Goal: Transaction & Acquisition: Purchase product/service

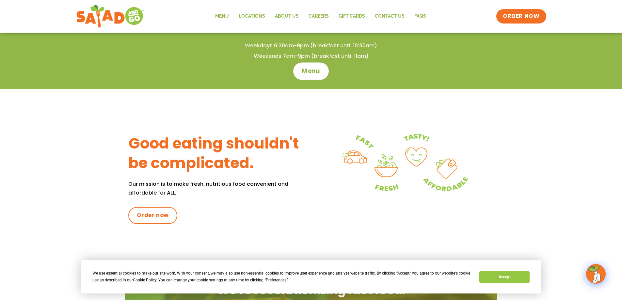
scroll to position [163, 0]
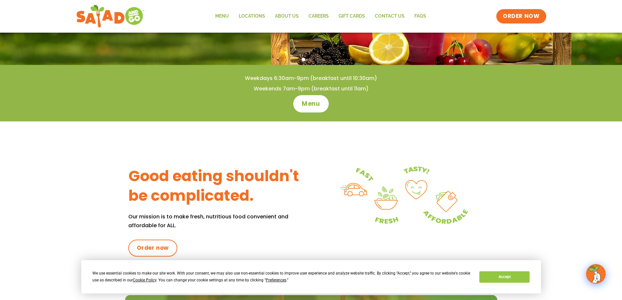
click at [315, 106] on span "Menu" at bounding box center [311, 104] width 19 height 8
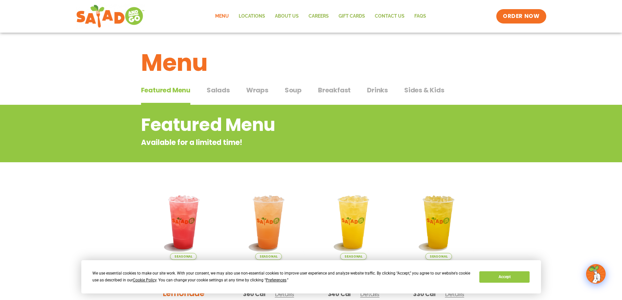
click at [219, 87] on span "Salads" at bounding box center [218, 90] width 23 height 10
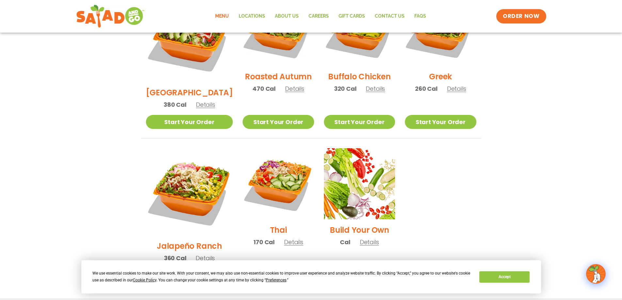
scroll to position [392, 0]
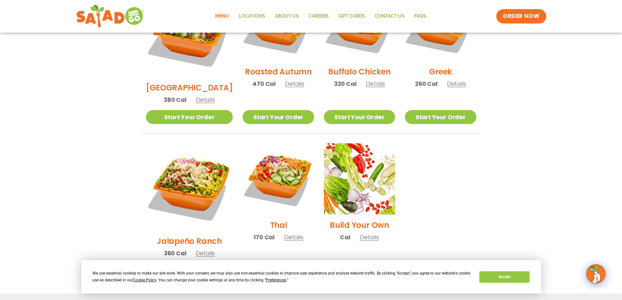
click at [182, 263] on link "Start Your Order" at bounding box center [189, 270] width 87 height 14
